Goal: Find specific page/section

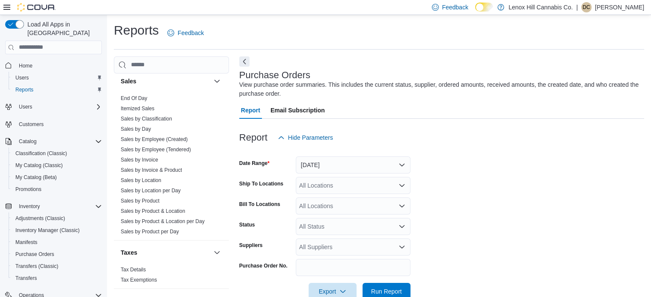
scroll to position [20, 0]
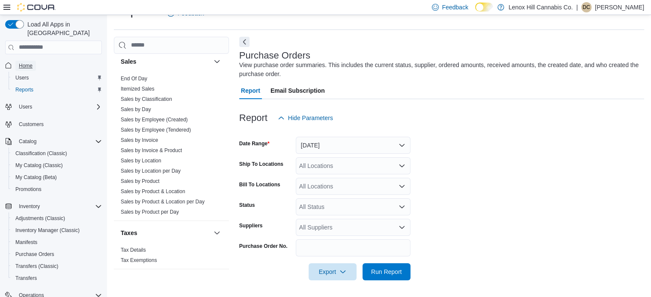
click at [27, 62] on span "Home" at bounding box center [26, 65] width 14 height 7
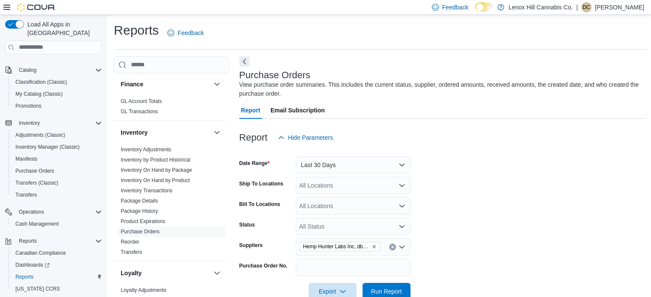
click at [375, 248] on icon "Remove Hemp Hunter Labs Inc, dba Cirona Labs from selection in this group" at bounding box center [373, 246] width 3 height 3
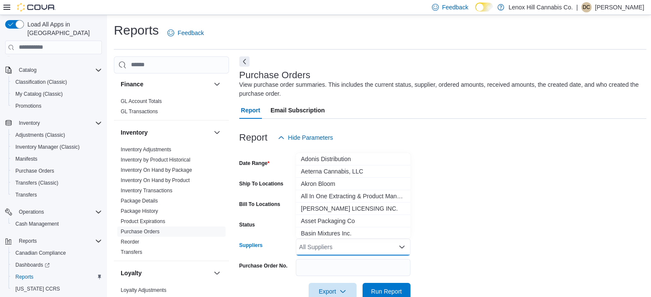
click at [442, 221] on form "Date Range Last 30 Days Ship To Locations All Locations Bill To Locations All L…" at bounding box center [442, 223] width 407 height 154
